Goal: Task Accomplishment & Management: Use online tool/utility

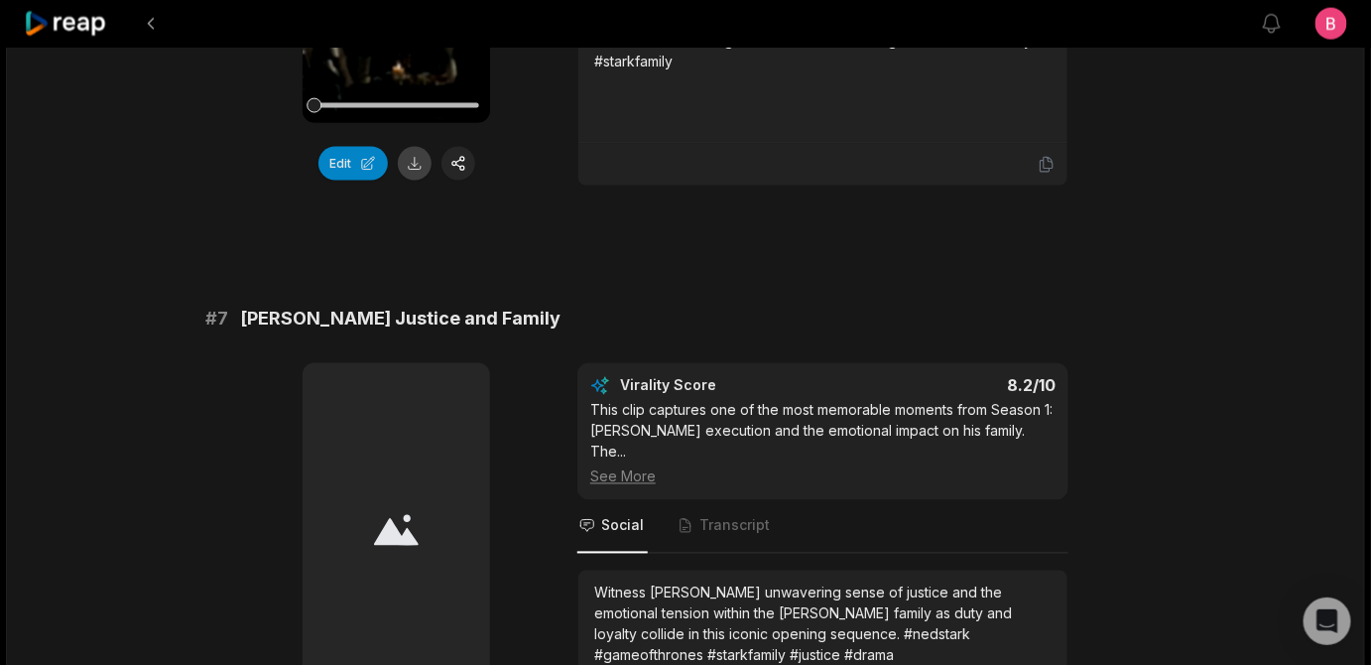
click at [420, 181] on button at bounding box center [415, 164] width 34 height 34
drag, startPoint x: 626, startPoint y: 107, endPoint x: 251, endPoint y: 119, distance: 375.3
copy span "King in the North: Oath and Unity"
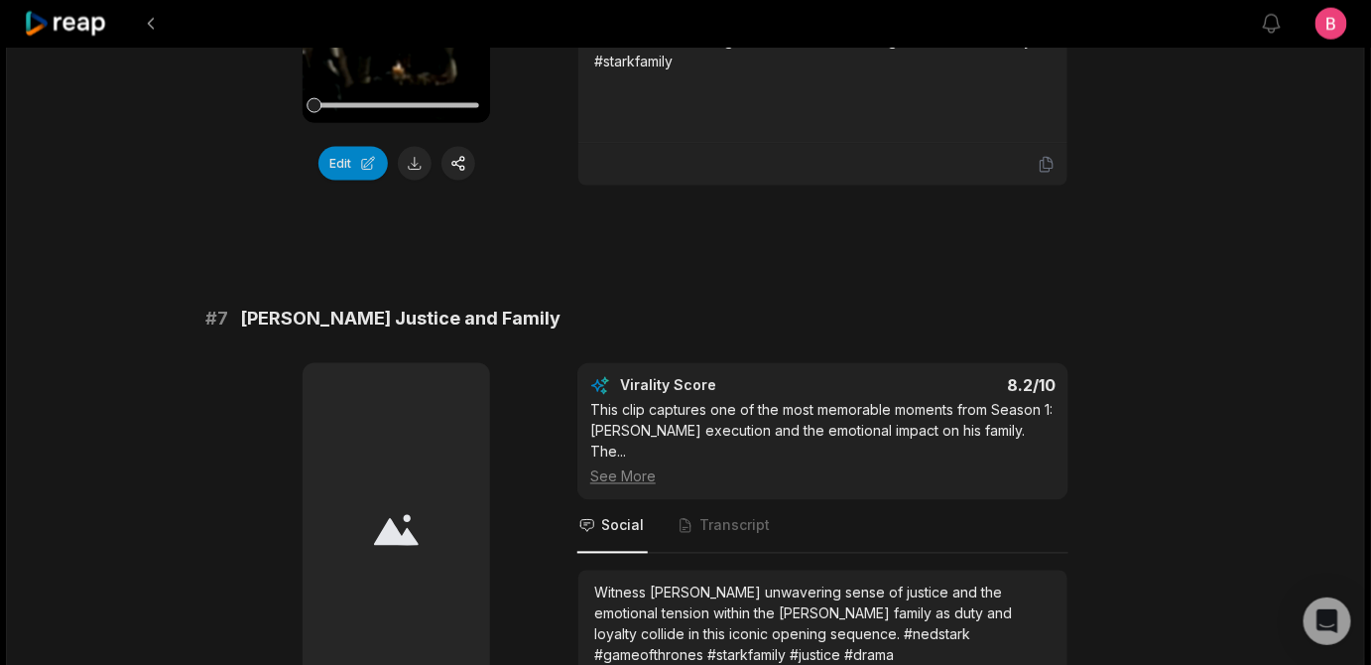
click at [1052, 174] on icon at bounding box center [1047, 165] width 18 height 18
click at [1046, 174] on icon at bounding box center [1047, 165] width 18 height 18
click at [339, 181] on button "Edit" at bounding box center [353, 164] width 69 height 34
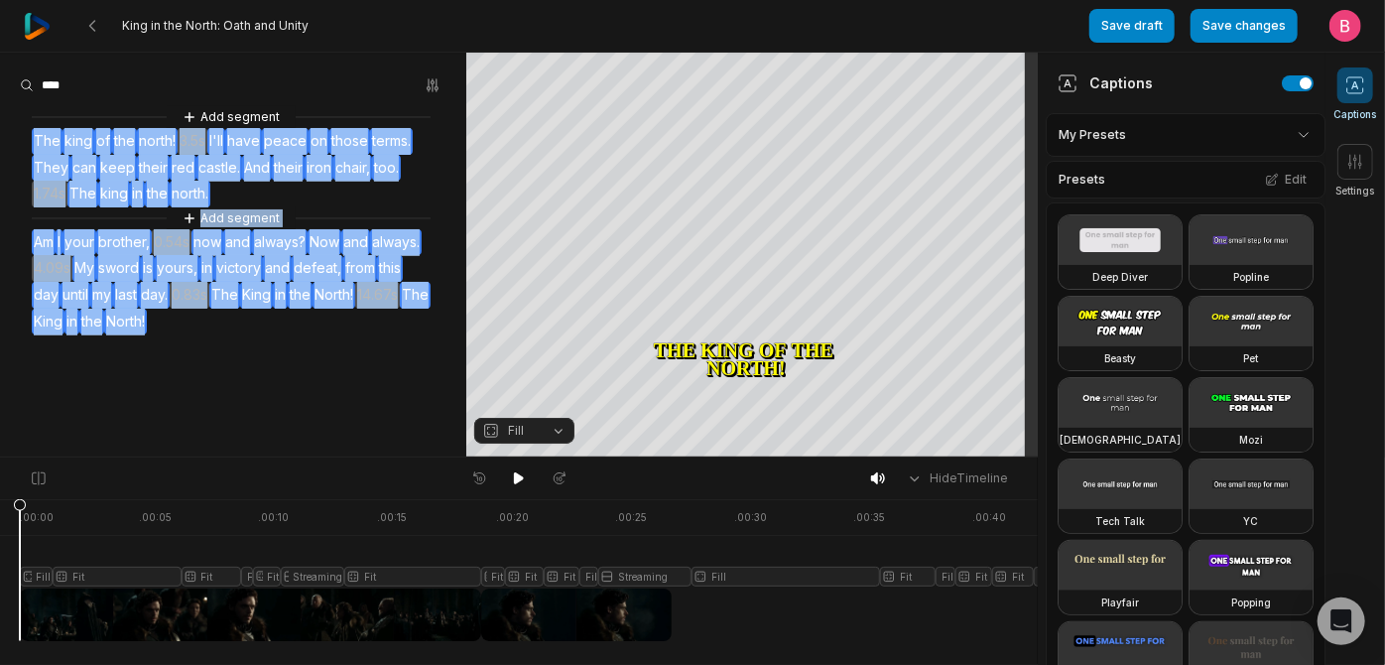
scroll to position [27, 0]
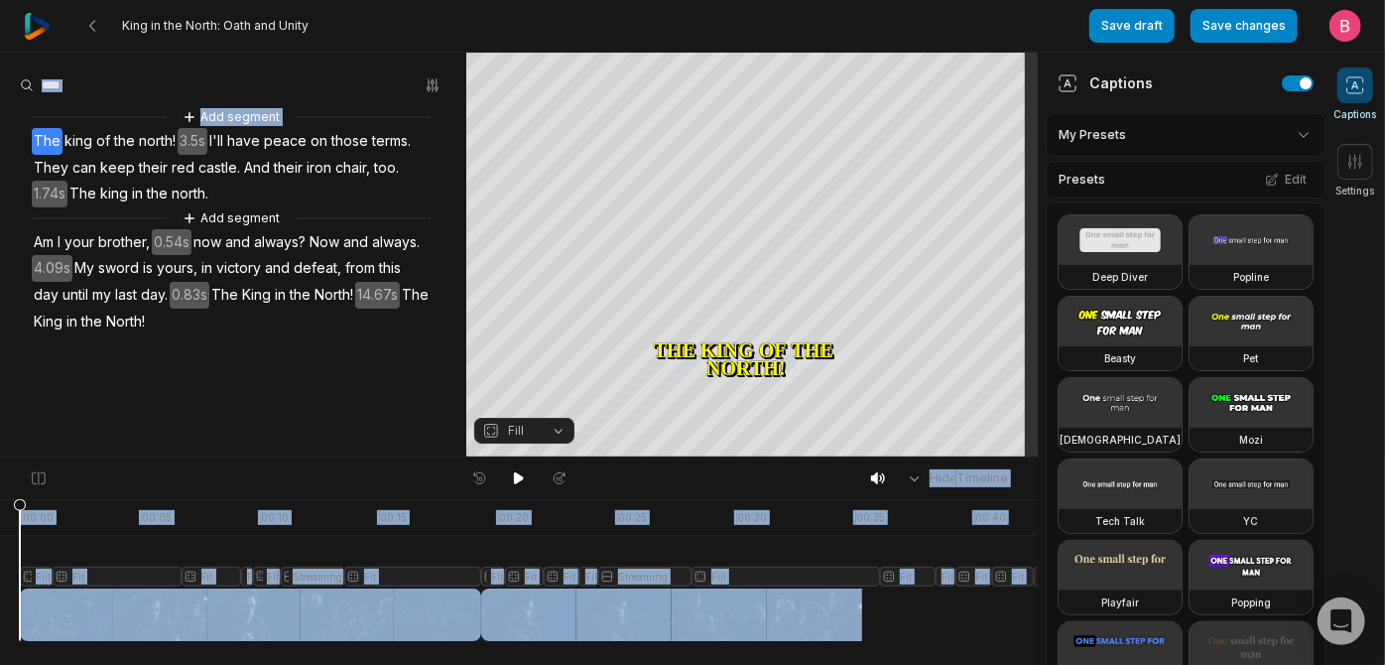
drag, startPoint x: 37, startPoint y: 155, endPoint x: 398, endPoint y: 464, distance: 475.7
click at [398, 457] on div "King in the North: Oath and Unity Save draft Save changes Open user menu Captio…" at bounding box center [692, 228] width 1385 height 457
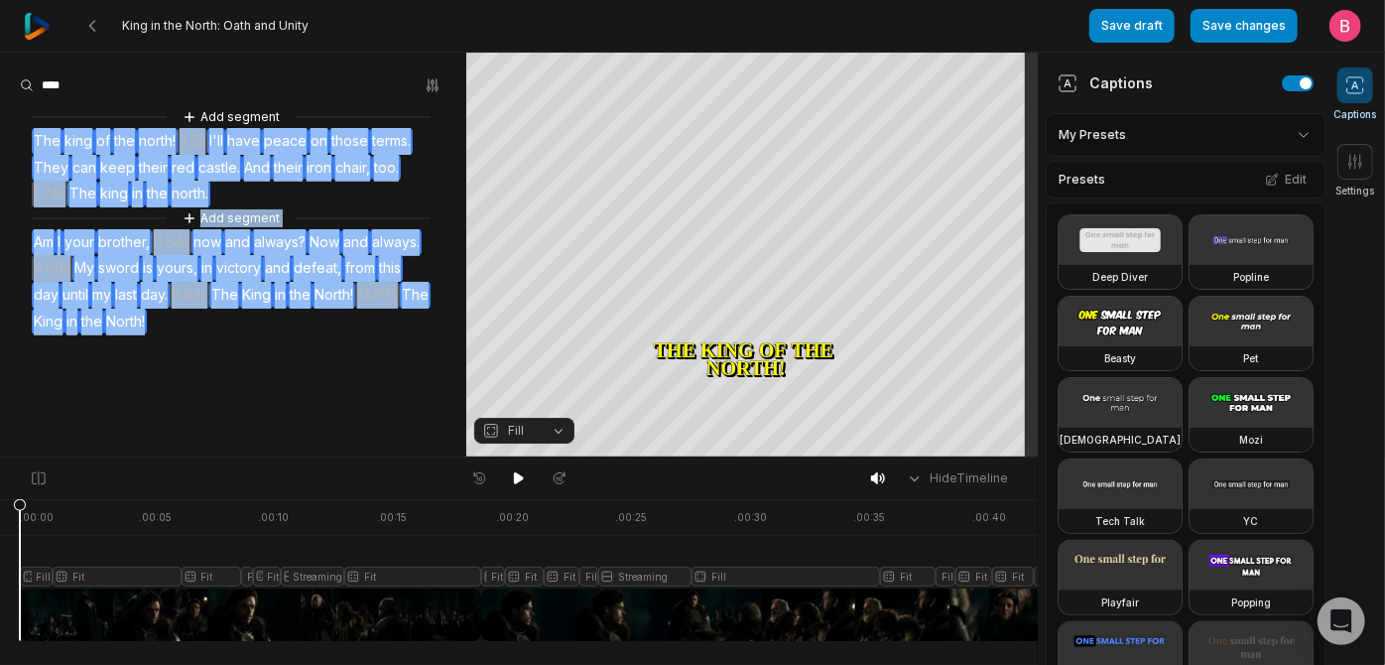
drag, startPoint x: 220, startPoint y: 419, endPoint x: 40, endPoint y: 125, distance: 344.8
click at [40, 125] on div "Add segment The king of the north! 3.5s I'll have peace on those terms. They ca…" at bounding box center [233, 220] width 466 height 228
click at [108, 195] on button "Remove video" at bounding box center [68, 205] width 134 height 26
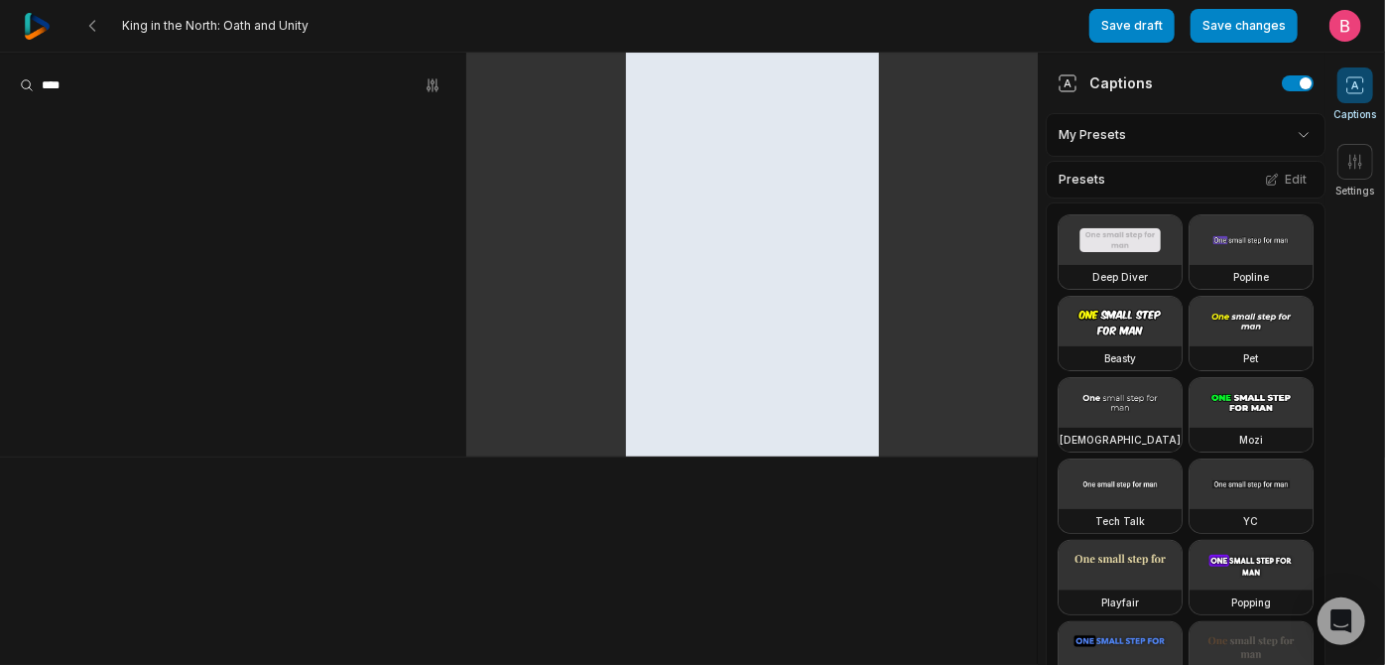
scroll to position [0, 0]
click at [1191, 40] on button "Save changes" at bounding box center [1244, 26] width 107 height 34
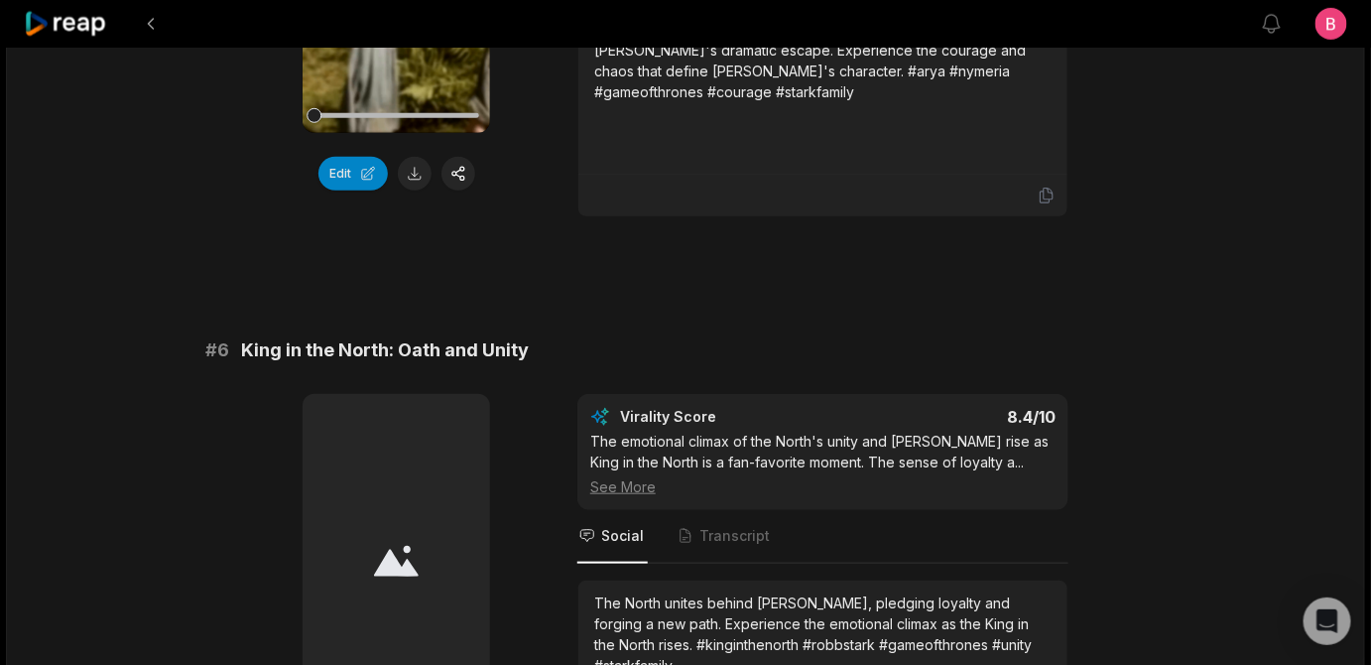
scroll to position [2836, 0]
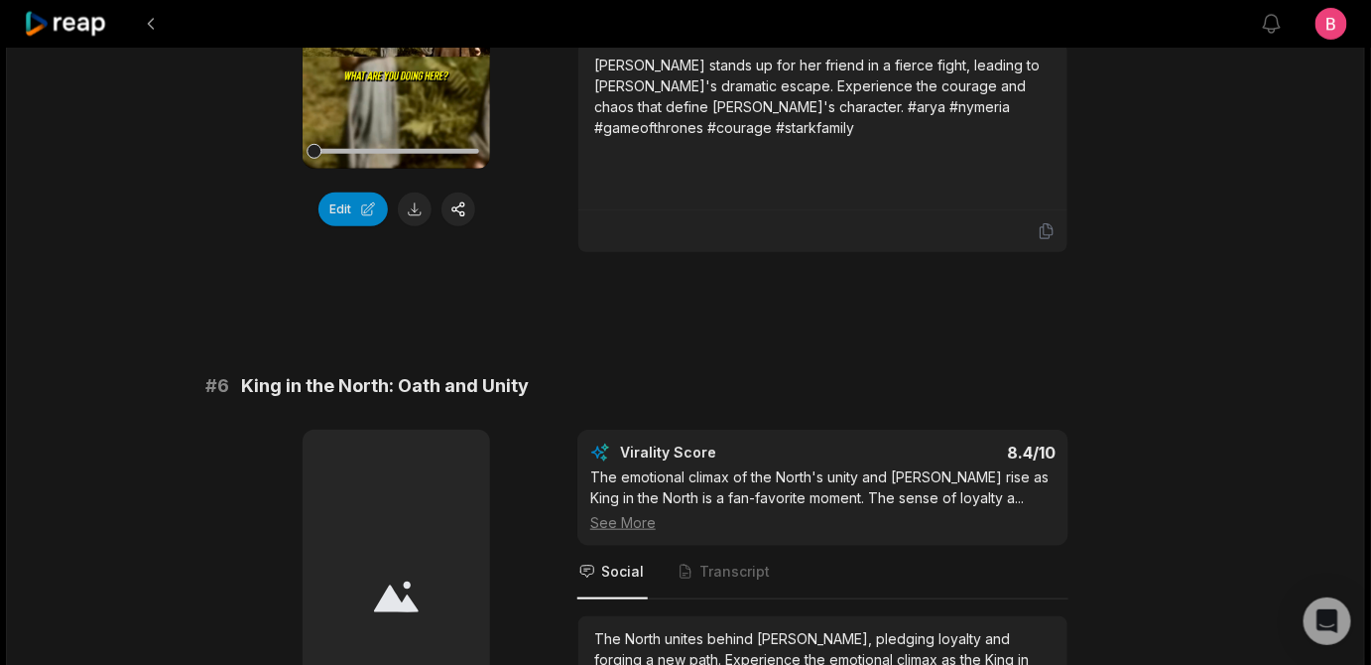
click at [395, 10] on icon at bounding box center [396, 1] width 15 height 17
click at [611, 210] on div "[PERSON_NAME] stands up for her friend in a fierce fight, leading to [PERSON_NA…" at bounding box center [822, 127] width 489 height 168
click at [413, 226] on button at bounding box center [415, 209] width 34 height 34
drag, startPoint x: 639, startPoint y: 90, endPoint x: 254, endPoint y: 90, distance: 385.0
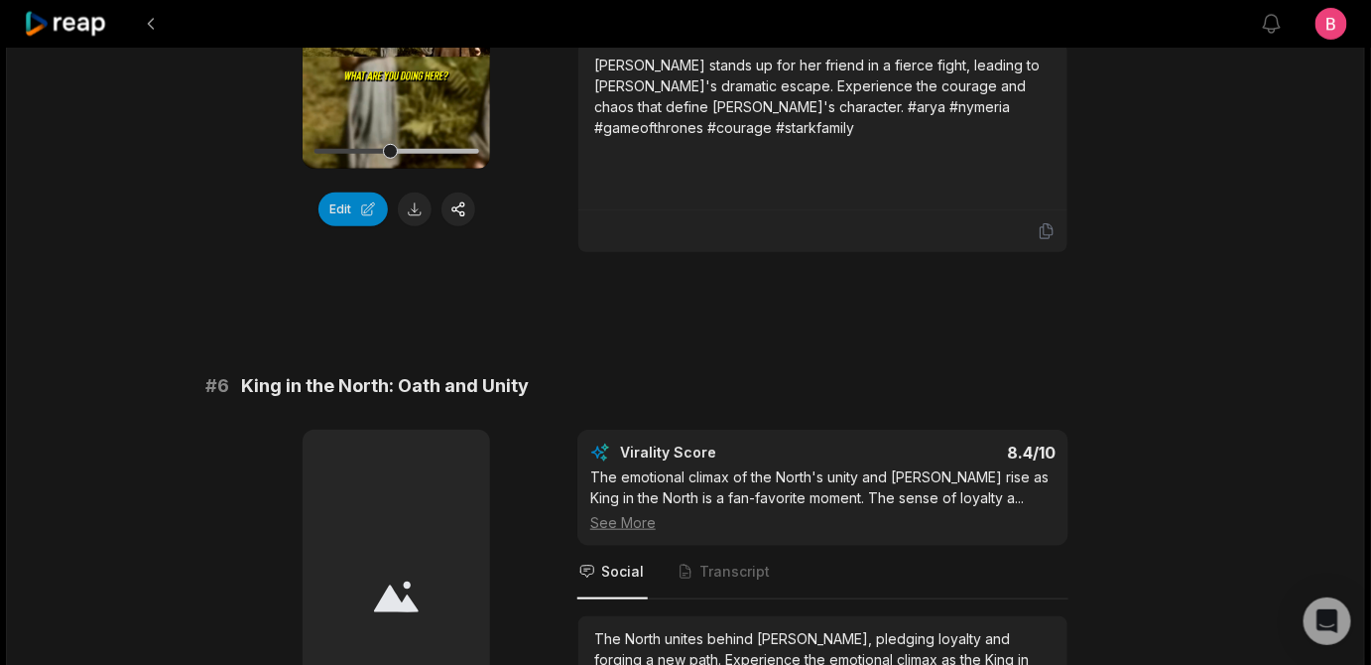
copy span "[PERSON_NAME]'s Fight and [PERSON_NAME]'s Escape"
click at [396, 14] on icon at bounding box center [397, 2] width 24 height 24
click at [562, 178] on div "01:38 Your browser does not support mp4 format. Edit Virality Score 8.5 /10 [PE…" at bounding box center [685, 44] width 960 height 418
click at [564, 188] on div "01:38 Your browser does not support mp4 format. Edit Virality Score 8.5 /10 [PE…" at bounding box center [685, 44] width 960 height 418
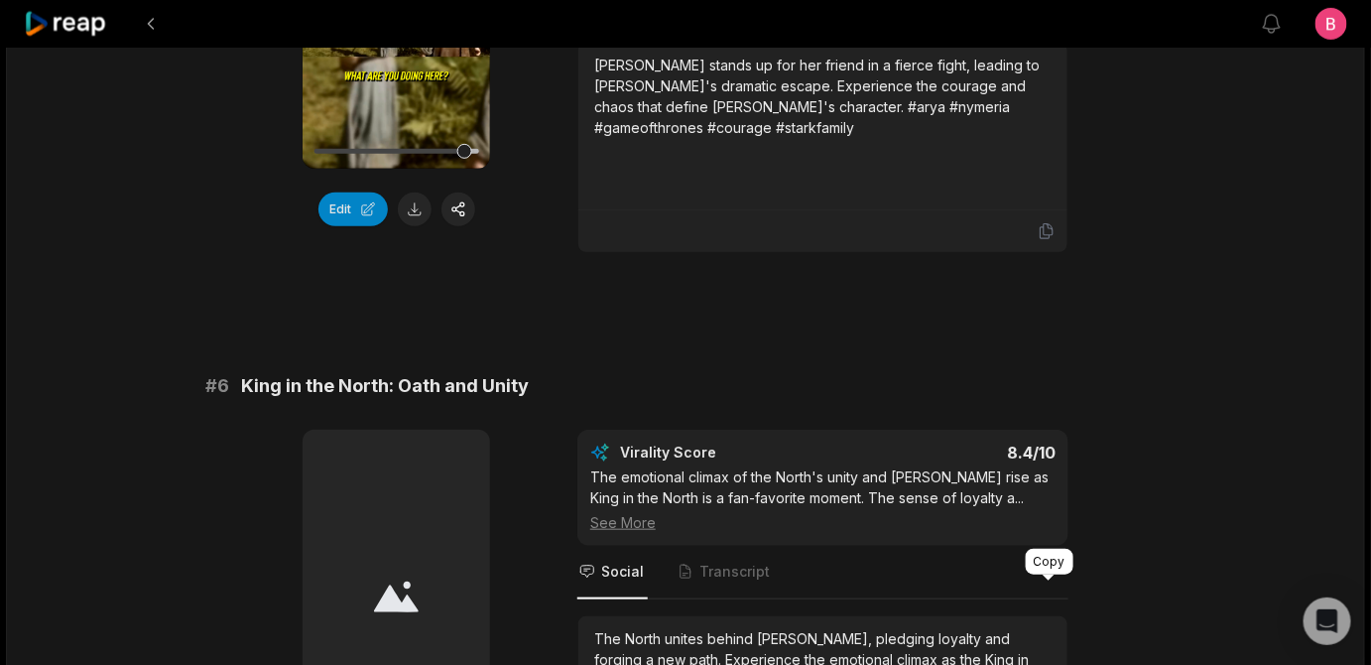
click at [1043, 240] on icon at bounding box center [1047, 231] width 18 height 18
click at [330, 226] on button "Edit" at bounding box center [353, 209] width 69 height 34
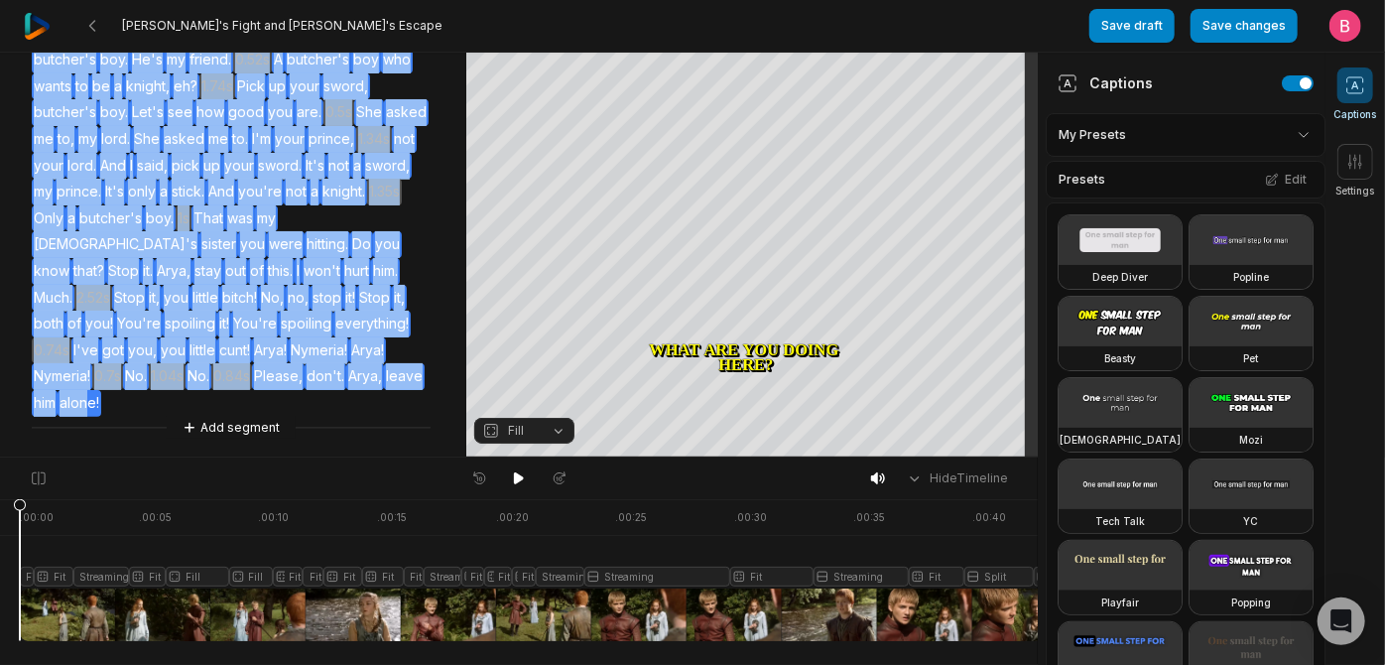
scroll to position [357, 0]
drag, startPoint x: 40, startPoint y: 156, endPoint x: 388, endPoint y: 408, distance: 429.9
click at [388, 408] on div "Add segment What are you doing here? Go away. Your sister. 3.29s And who are yo…" at bounding box center [233, 205] width 466 height 466
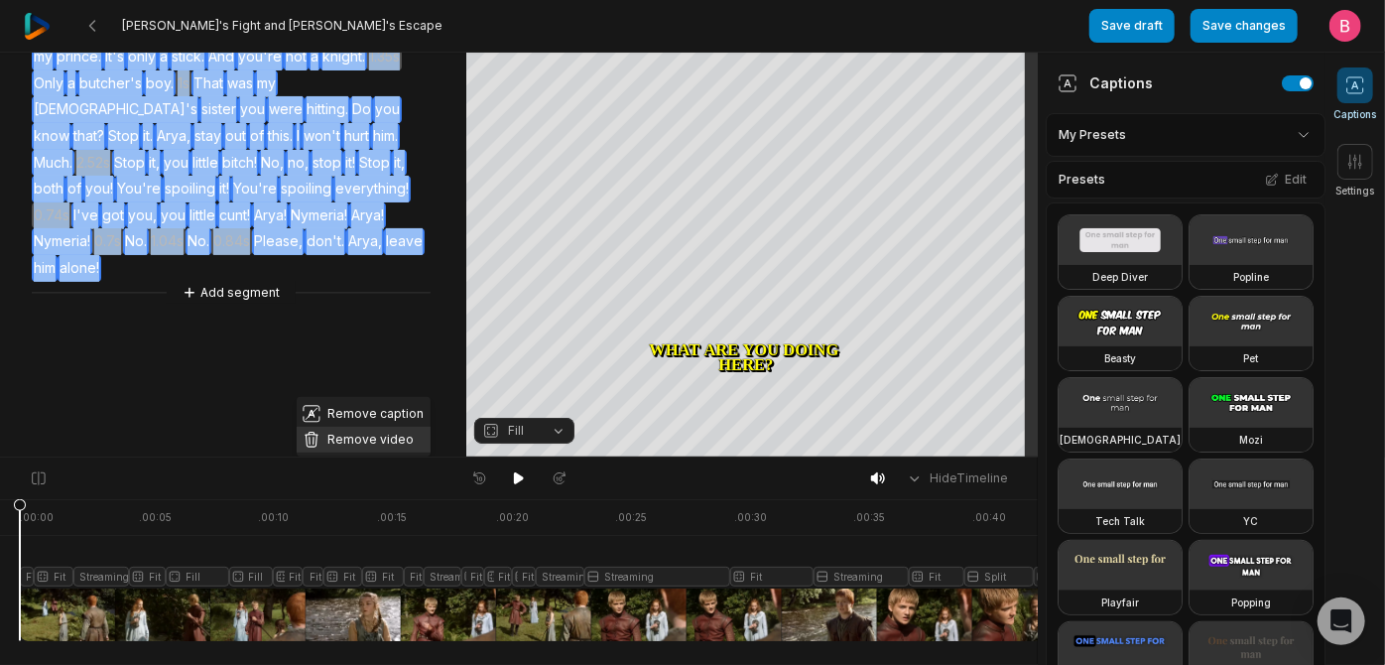
click at [354, 427] on button "Remove video" at bounding box center [364, 440] width 134 height 26
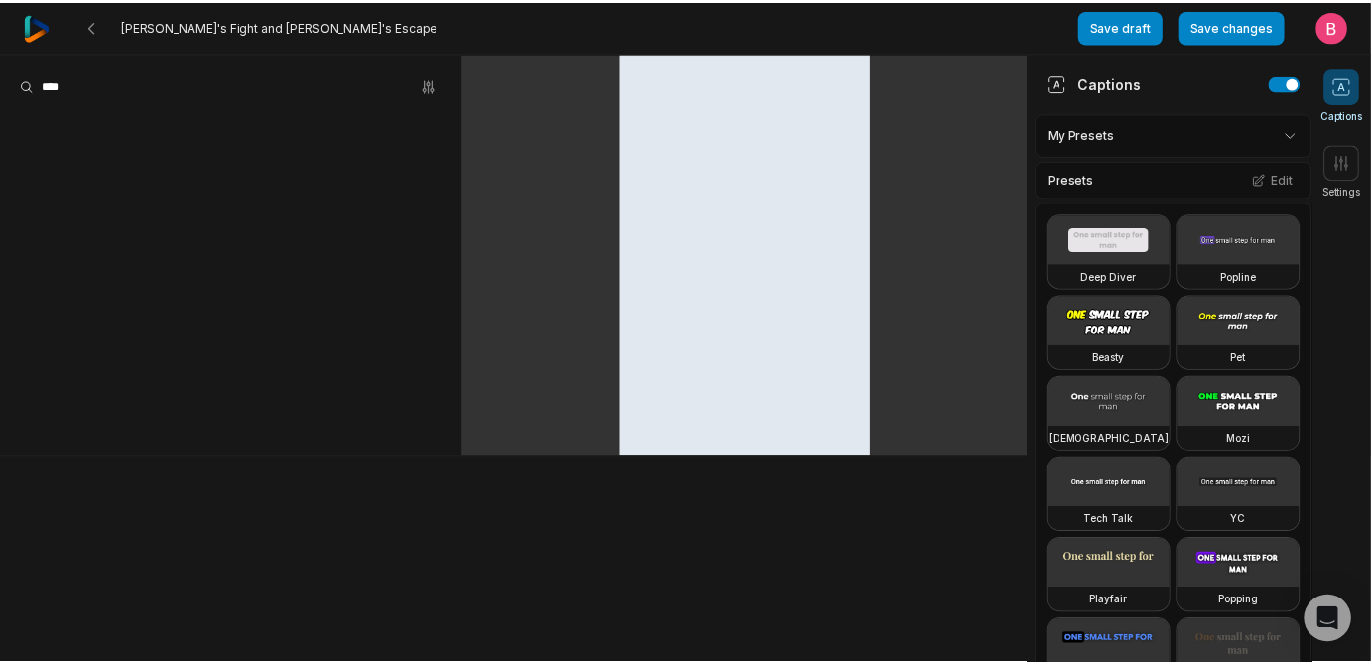
scroll to position [0, 0]
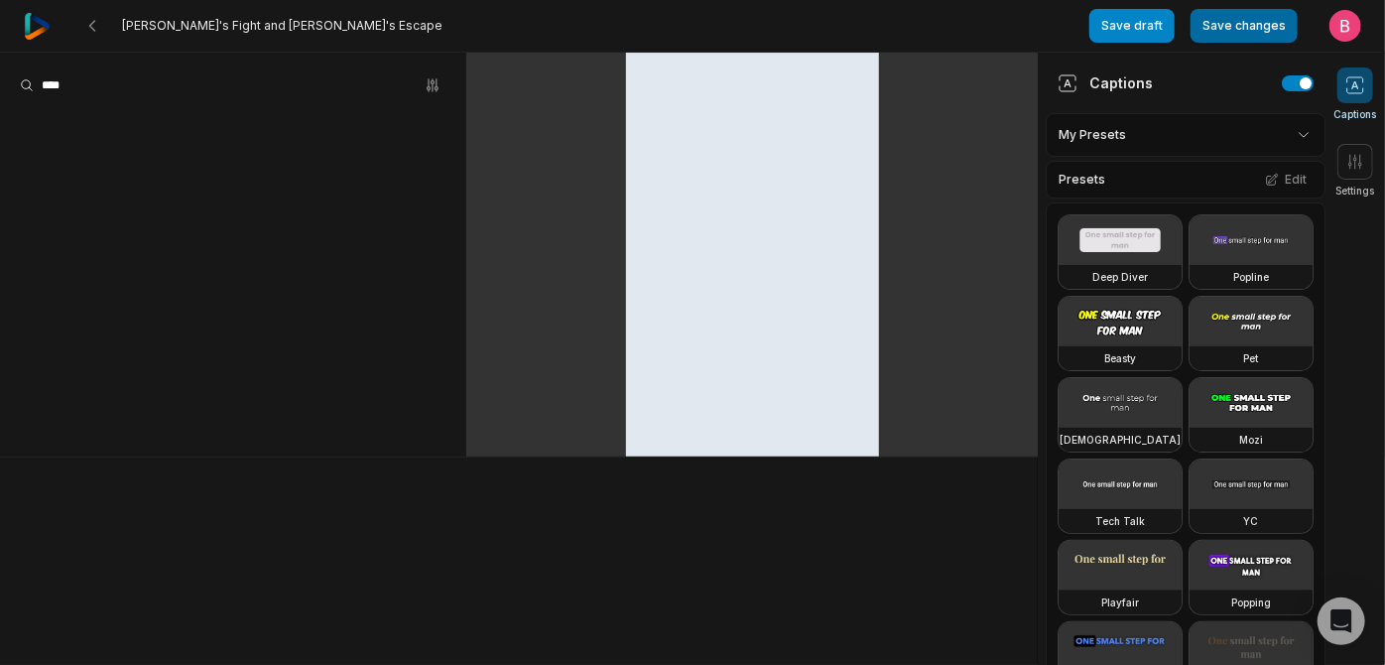
click at [1191, 38] on button "Save changes" at bounding box center [1244, 26] width 107 height 34
